Goal: Task Accomplishment & Management: Manage account settings

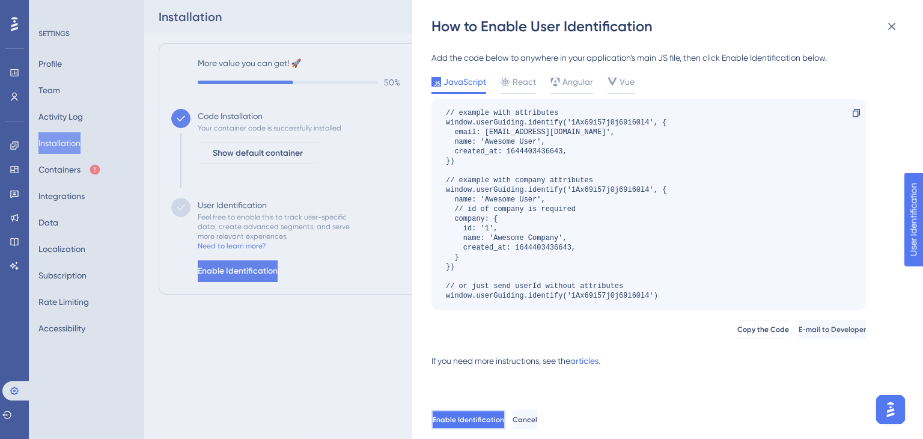
click at [494, 421] on span "Enable Identification" at bounding box center [468, 419] width 71 height 10
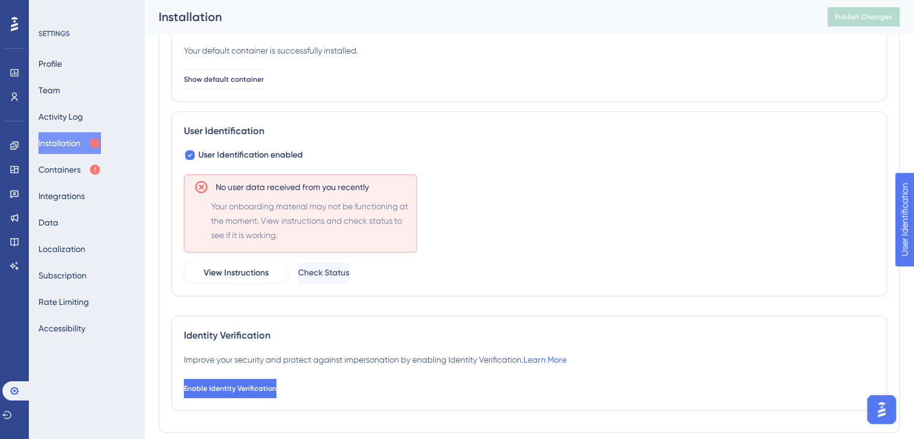
scroll to position [104, 0]
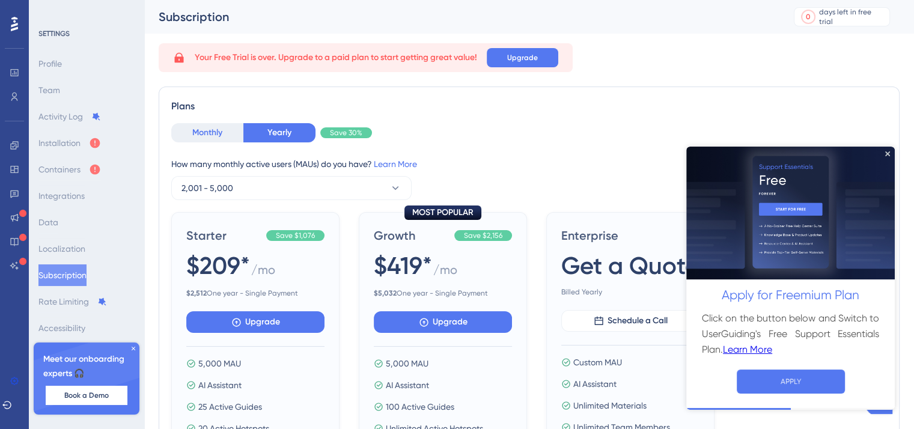
click at [196, 129] on button "Monthly" at bounding box center [207, 132] width 72 height 19
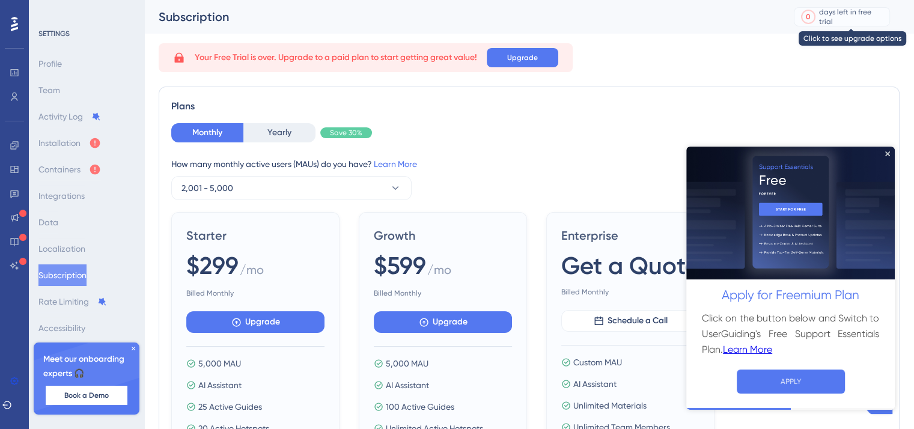
click at [860, 16] on div "days left in free trial" at bounding box center [852, 16] width 67 height 19
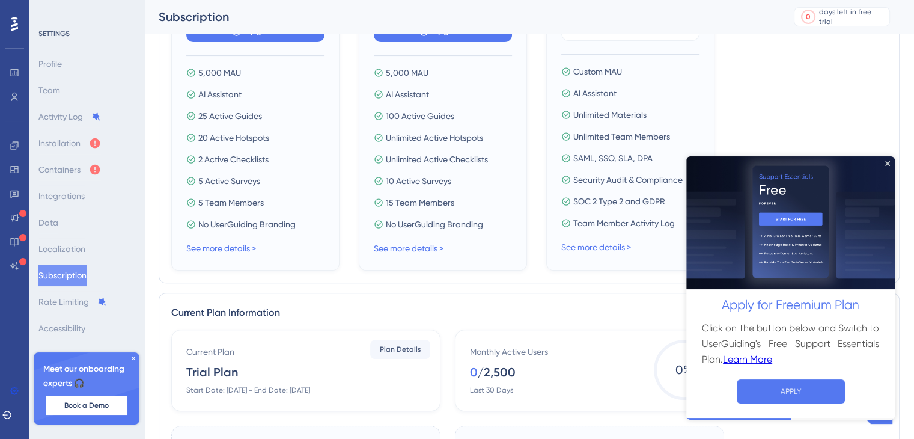
scroll to position [529, 0]
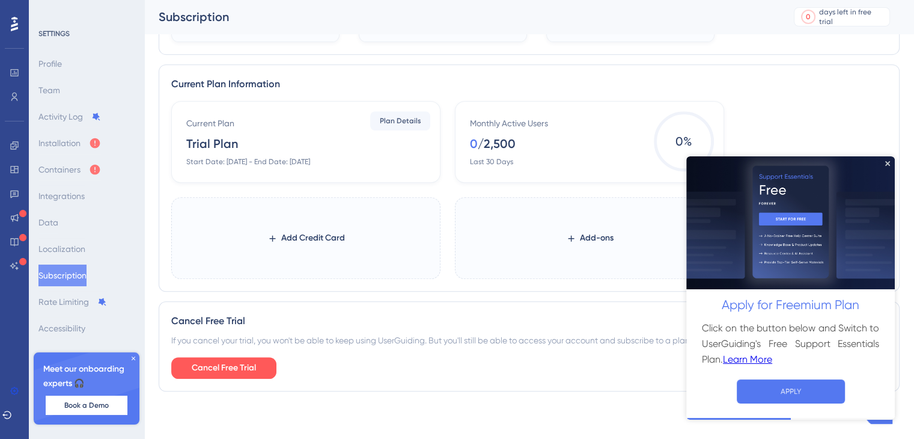
click at [11, 27] on icon at bounding box center [14, 24] width 7 height 14
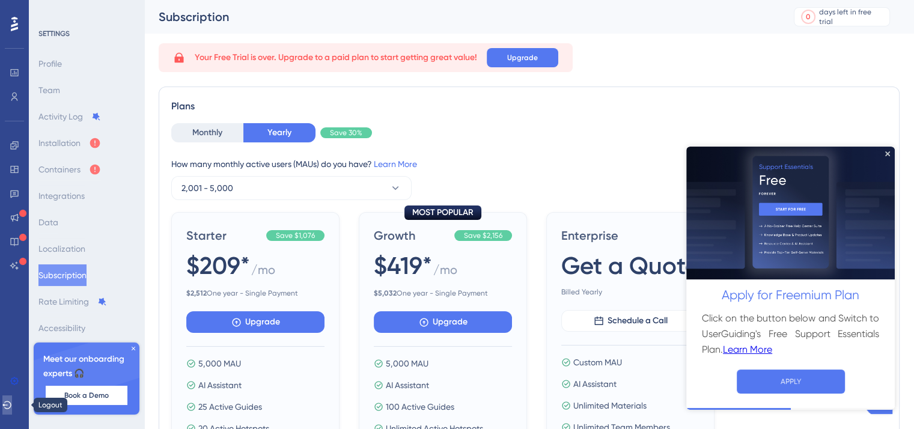
click at [11, 405] on icon at bounding box center [6, 405] width 9 height 8
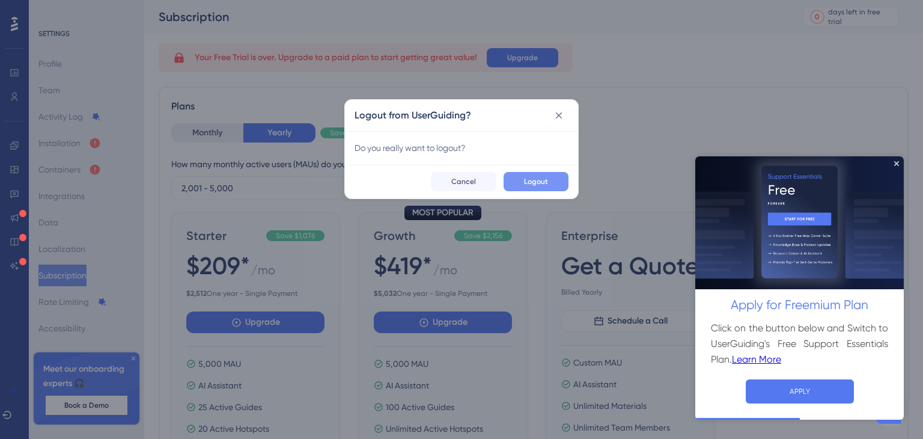
click at [547, 179] on span "Logout" at bounding box center [536, 182] width 24 height 10
